Goal: Use online tool/utility: Utilize a website feature to perform a specific function

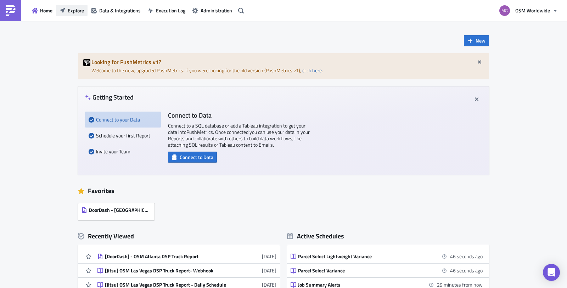
click at [75, 9] on span "Explore" at bounding box center [76, 10] width 16 height 7
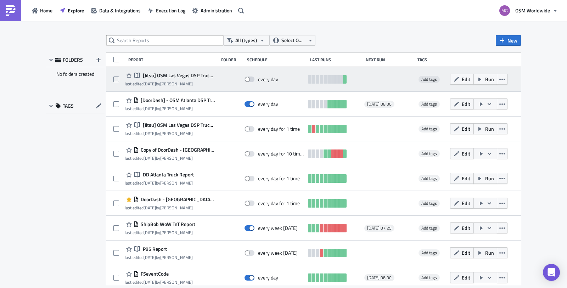
click at [178, 74] on span "[Jitsu] OSM Las Vegas DSP Truck Report - Daily Schedule" at bounding box center [178, 75] width 74 height 6
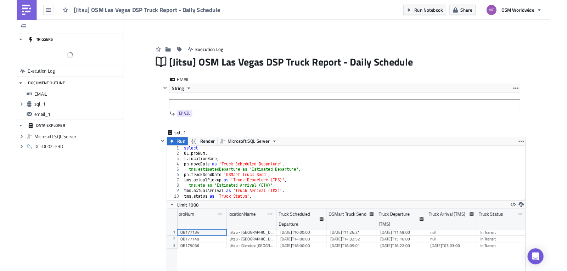
scroll to position [81, 381]
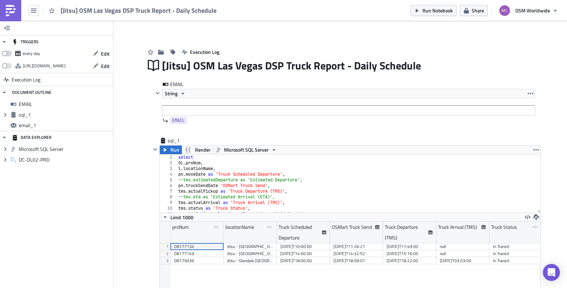
click at [6, 55] on span at bounding box center [7, 54] width 10 height 6
click at [6, 54] on input "checkbox" at bounding box center [5, 51] width 5 height 5
checkbox input "true"
click at [99, 51] on button "Edit" at bounding box center [101, 53] width 24 height 11
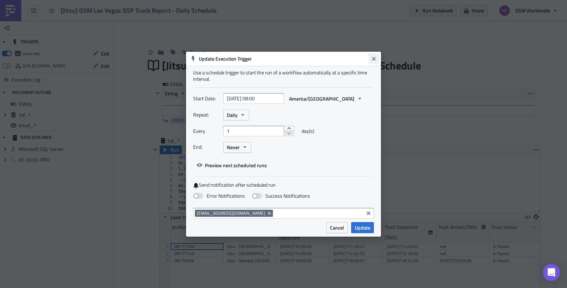
click at [374, 58] on icon "Close" at bounding box center [374, 59] width 4 height 4
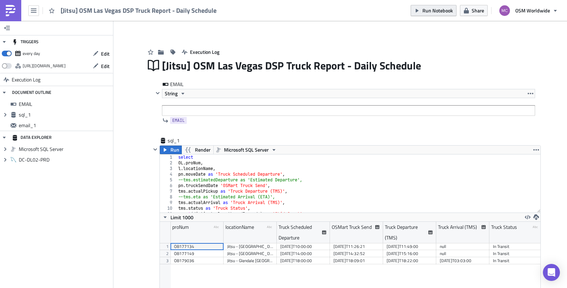
click at [449, 12] on span "Run Notebook" at bounding box center [438, 10] width 30 height 7
